Goal: Transaction & Acquisition: Purchase product/service

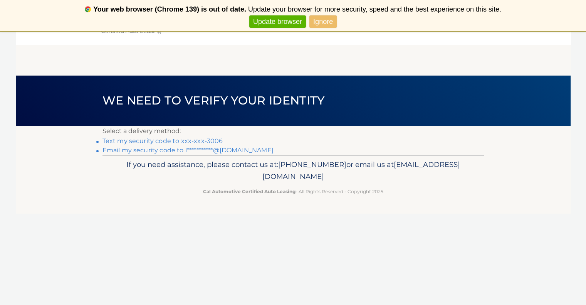
click at [191, 140] on link "Text my security code to xxx-xxx-3006" at bounding box center [162, 140] width 121 height 7
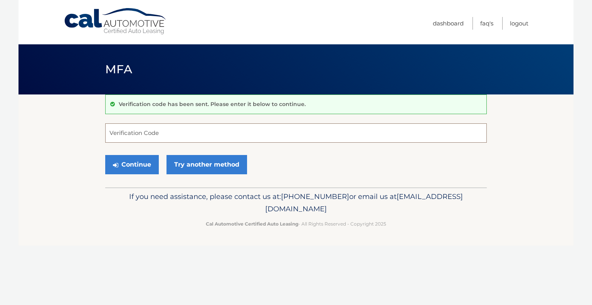
click at [174, 136] on input "Verification Code" at bounding box center [295, 132] width 381 height 19
click at [128, 136] on input "Verification Code" at bounding box center [295, 132] width 381 height 19
type input "111084"
click at [130, 164] on button "Continue" at bounding box center [132, 164] width 54 height 19
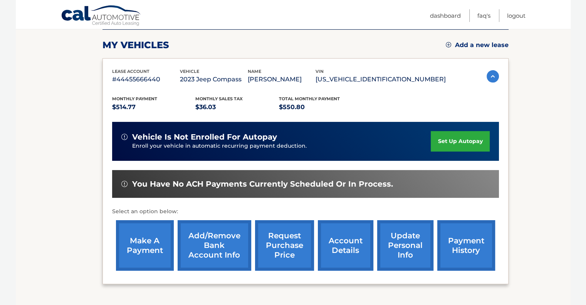
scroll to position [116, 0]
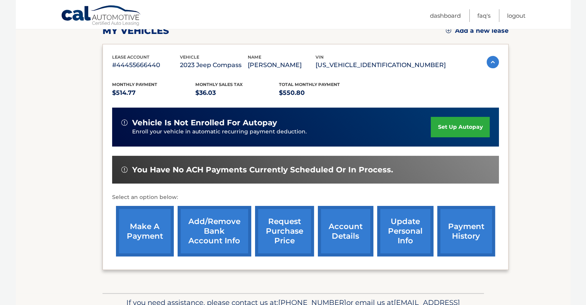
click at [146, 223] on link "make a payment" at bounding box center [145, 231] width 58 height 50
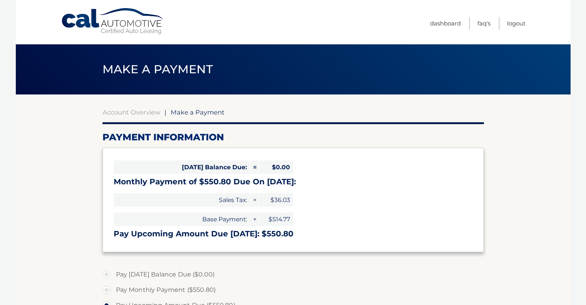
select select "YjIxNzU5OTAtYjY5Yi00ZmUzLWE3NTQtZjI2NjViZjZkMDky"
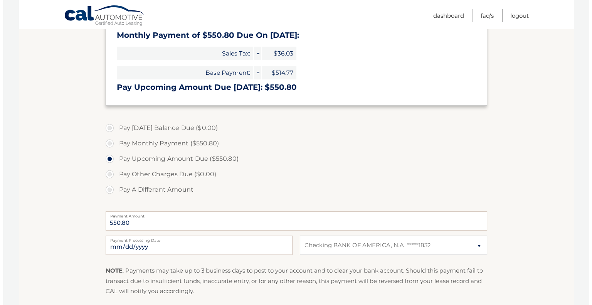
scroll to position [193, 0]
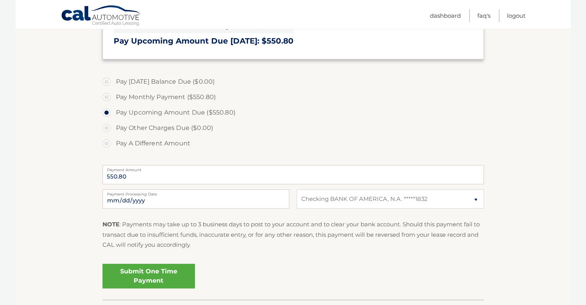
click at [144, 272] on link "Submit One Time Payment" at bounding box center [148, 275] width 92 height 25
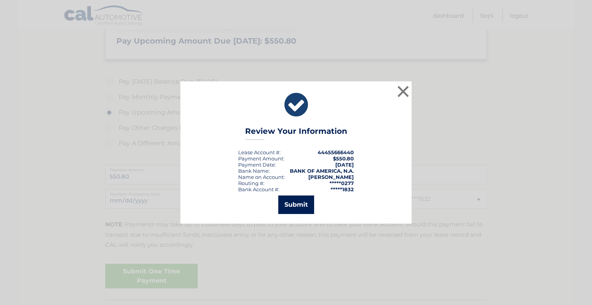
click at [298, 197] on button "Submit" at bounding box center [296, 204] width 36 height 18
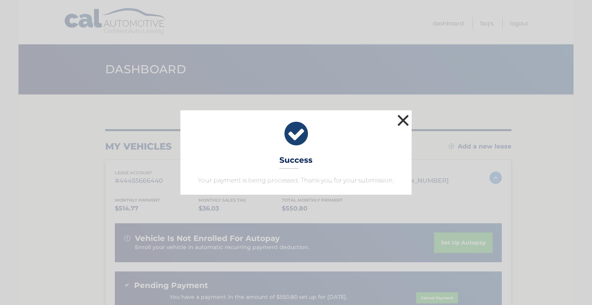
click at [402, 121] on button "×" at bounding box center [402, 119] width 15 height 15
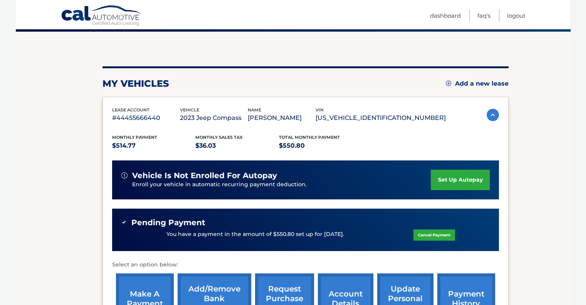
scroll to position [116, 0]
